Goal: Navigation & Orientation: Go to known website

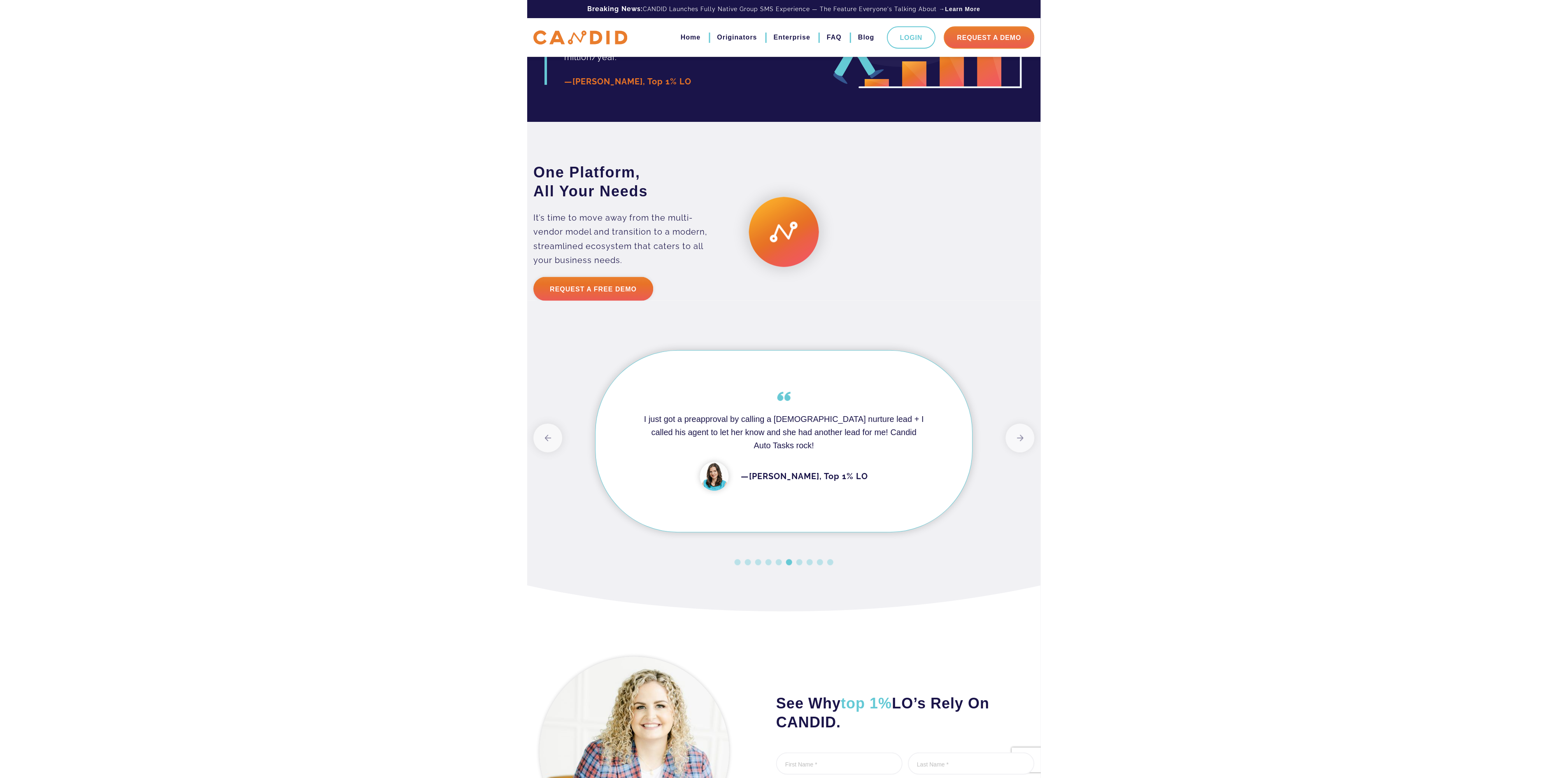
scroll to position [1472, 0]
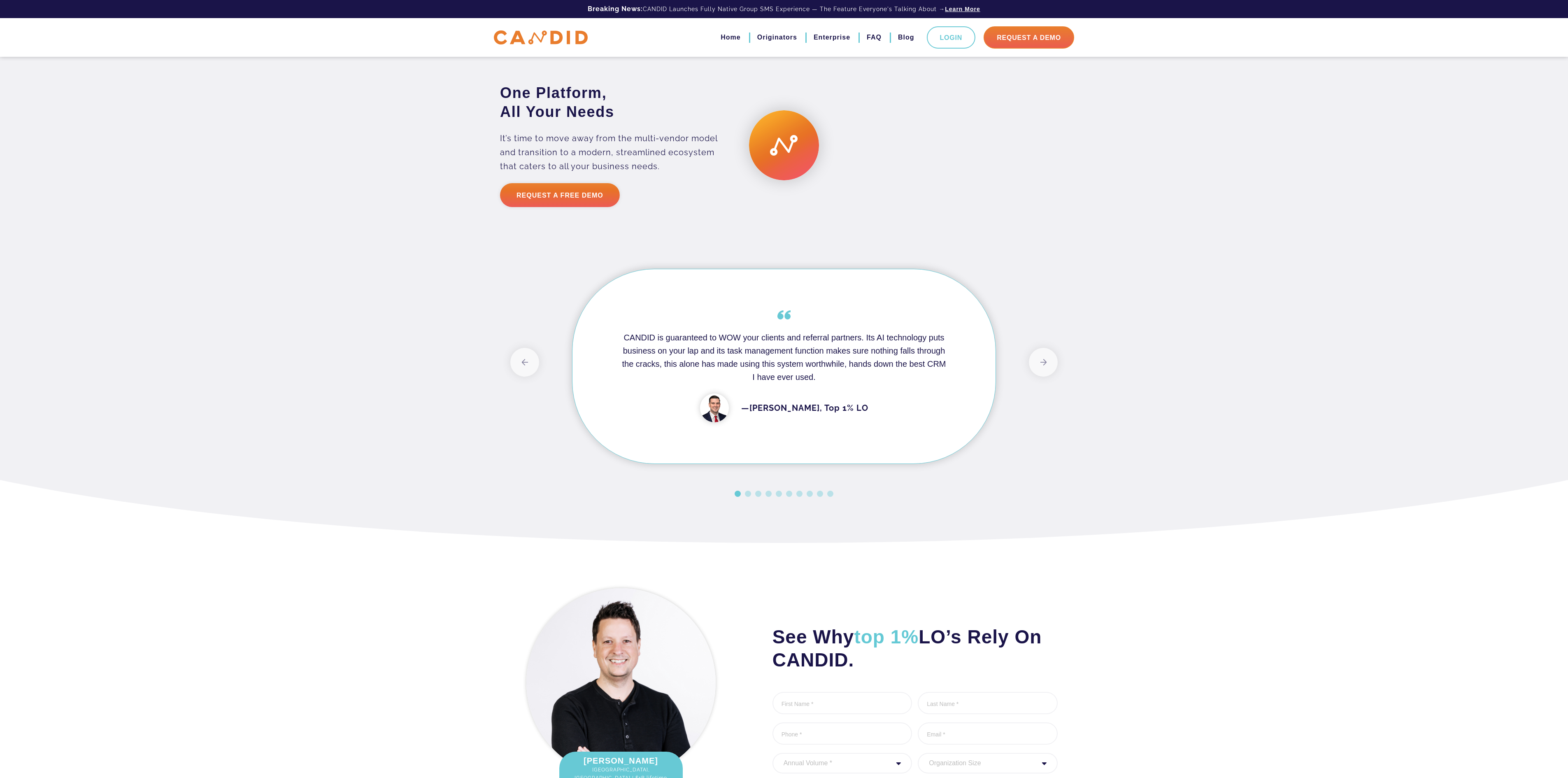
scroll to position [1472, 0]
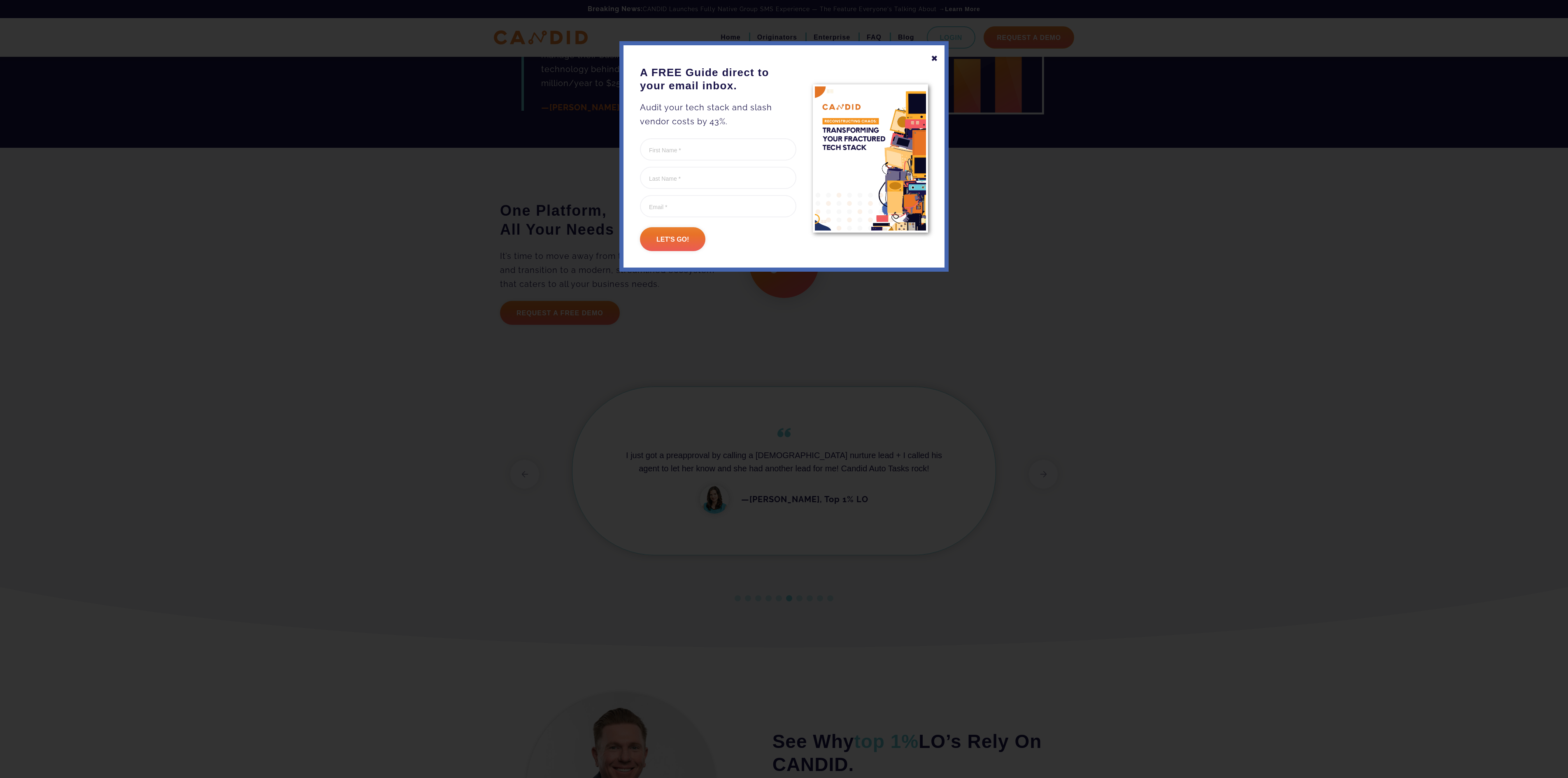
click at [935, 59] on div "✖" at bounding box center [934, 58] width 7 height 14
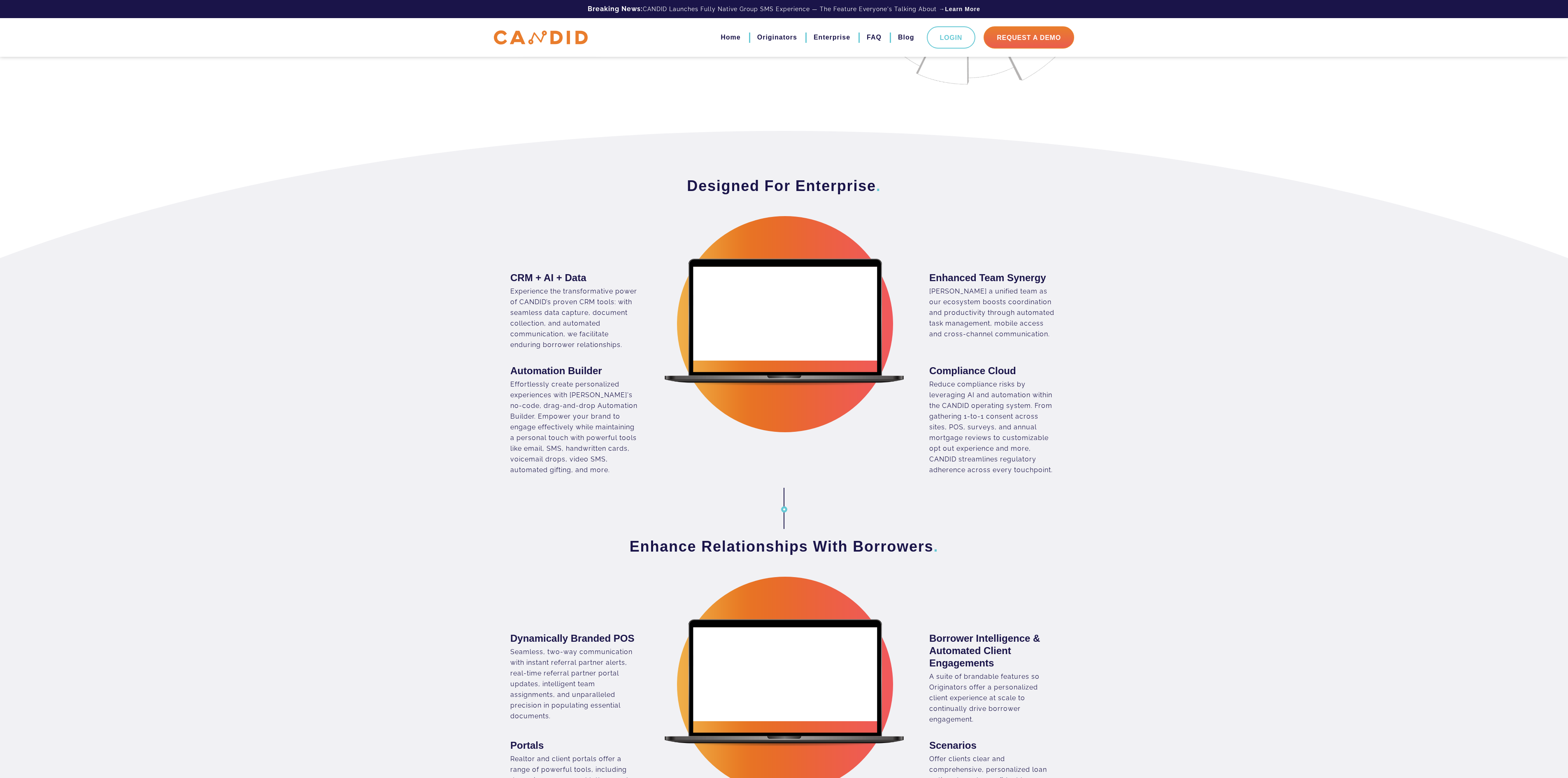
scroll to position [0, 0]
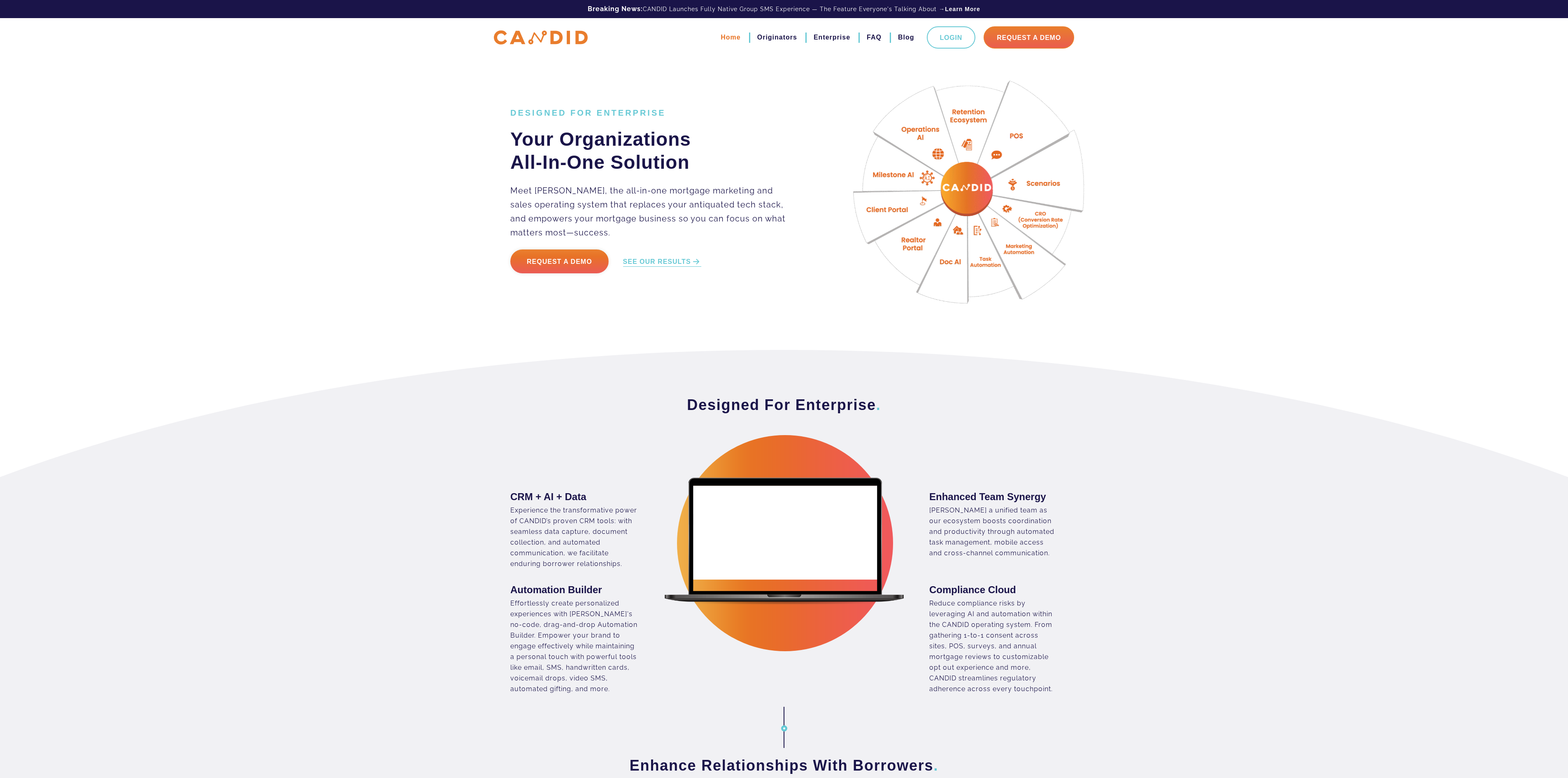
click at [721, 39] on link "Home" at bounding box center [730, 37] width 20 height 14
